Goal: Subscribe to service/newsletter

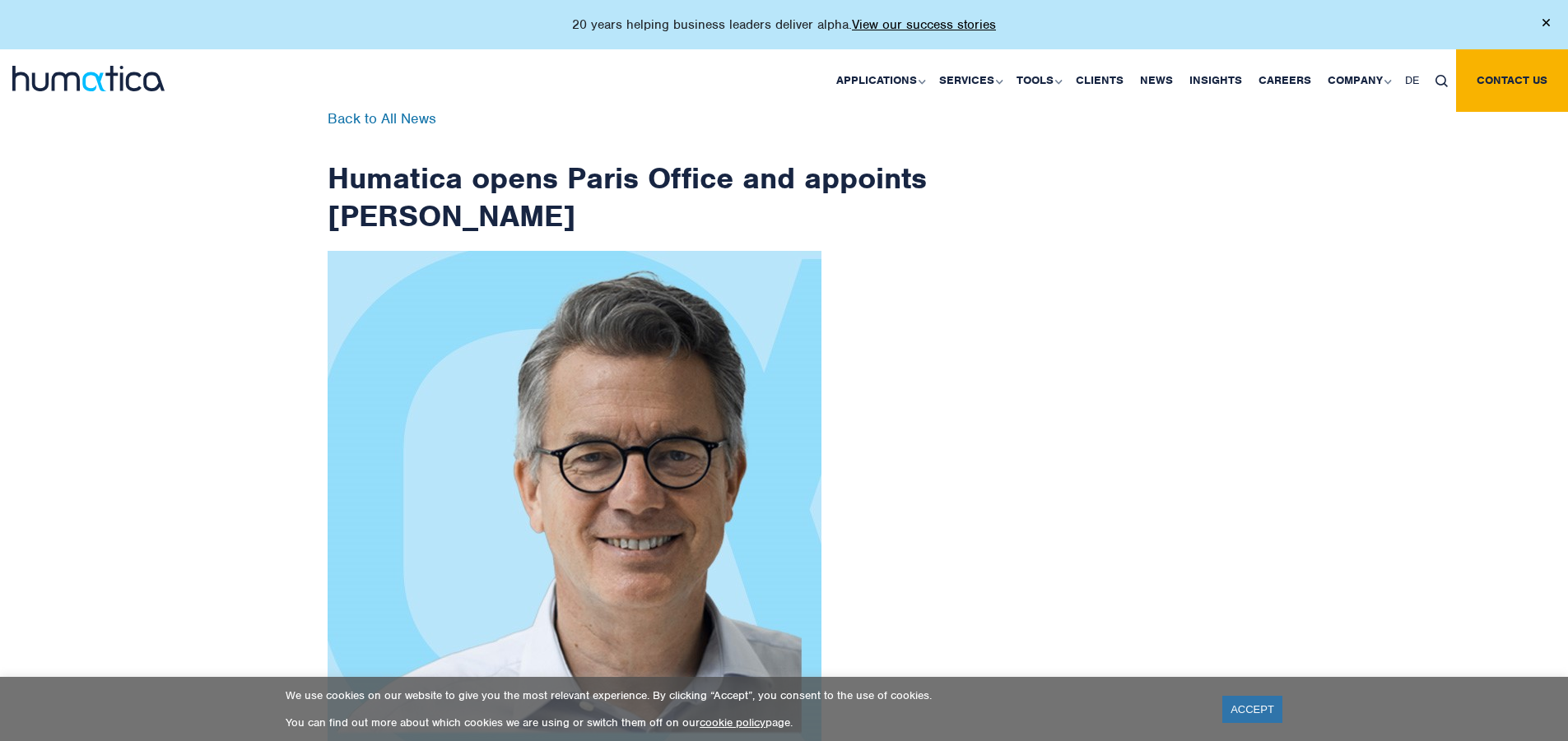
scroll to position [2625, 0]
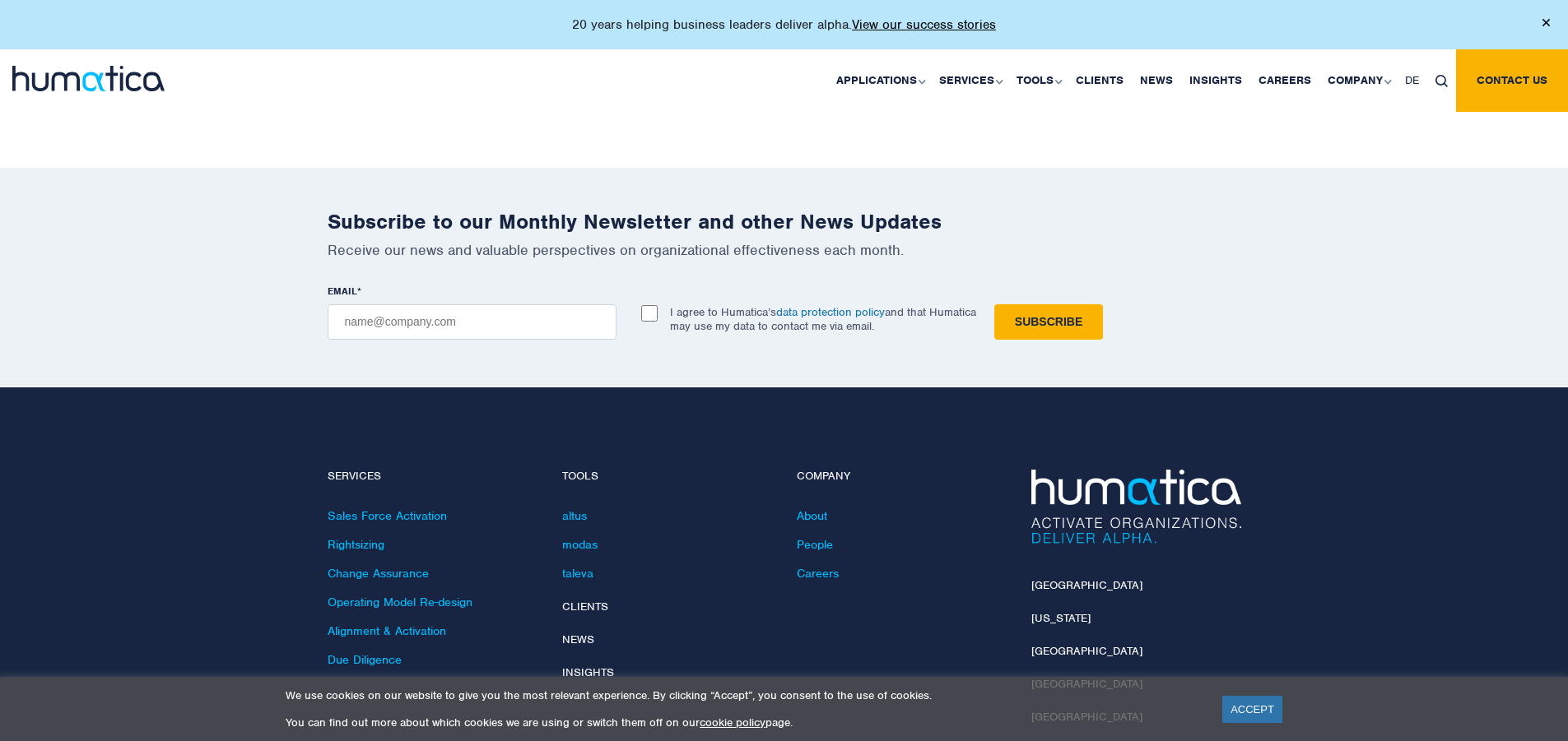
checkbox input "true"
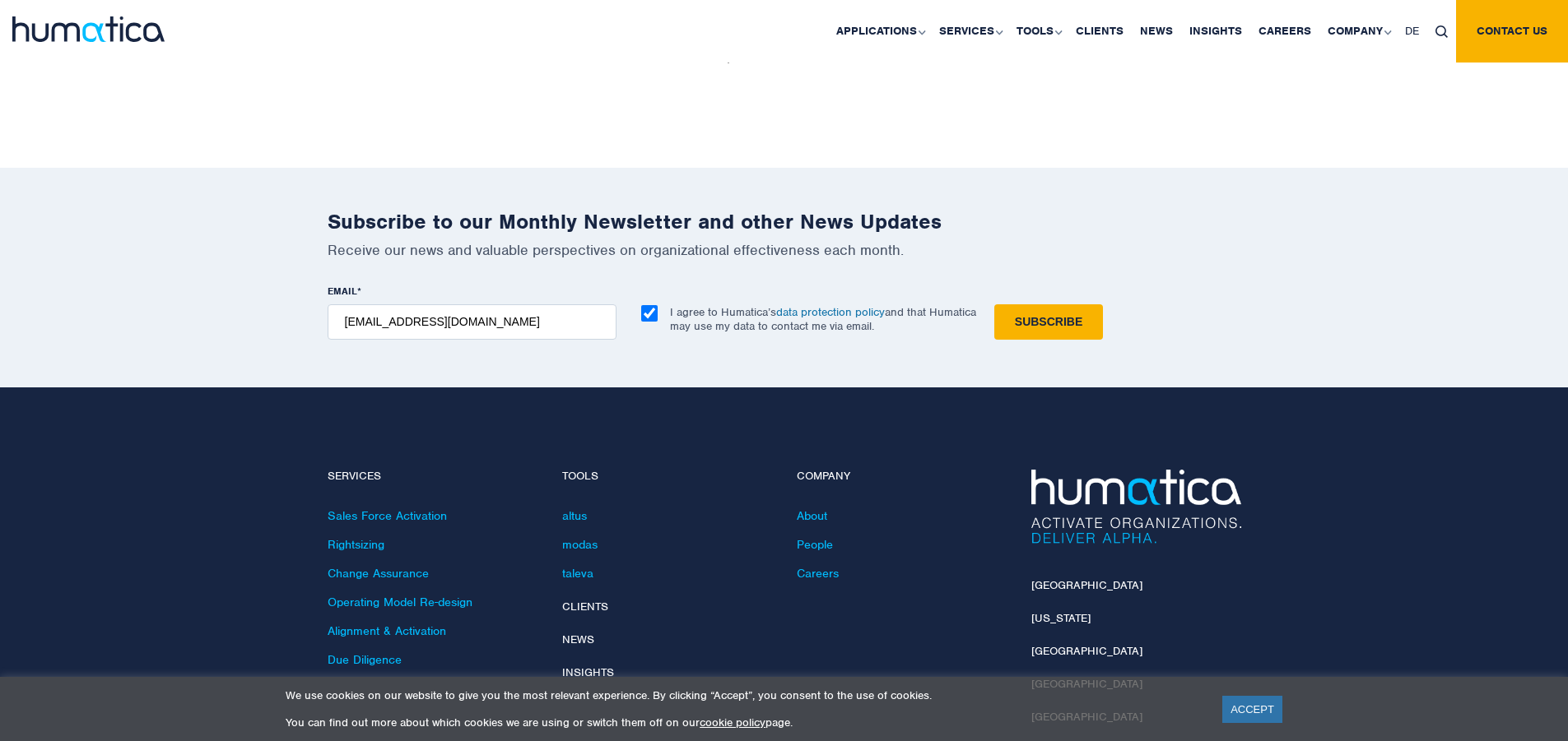
type input "[EMAIL_ADDRESS][DOMAIN_NAME]"
click at [994, 304] on input "Subscribe" at bounding box center [1049, 322] width 109 height 35
